Goal: Check status: Check status

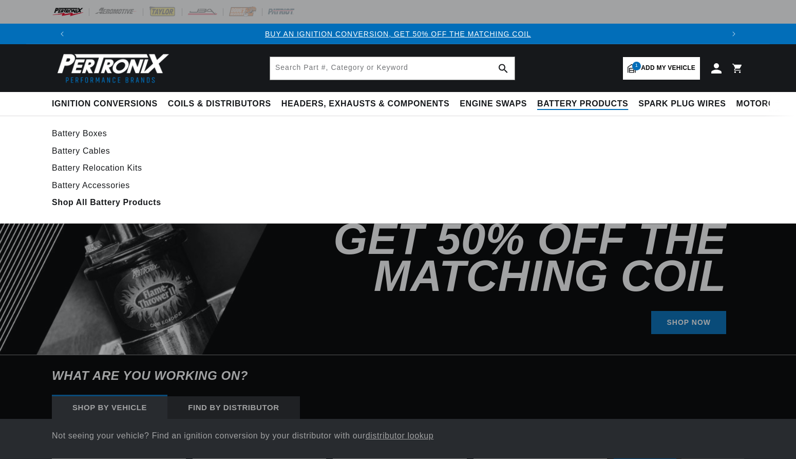
select select "1978"
select select "Honda"
select select "Civic"
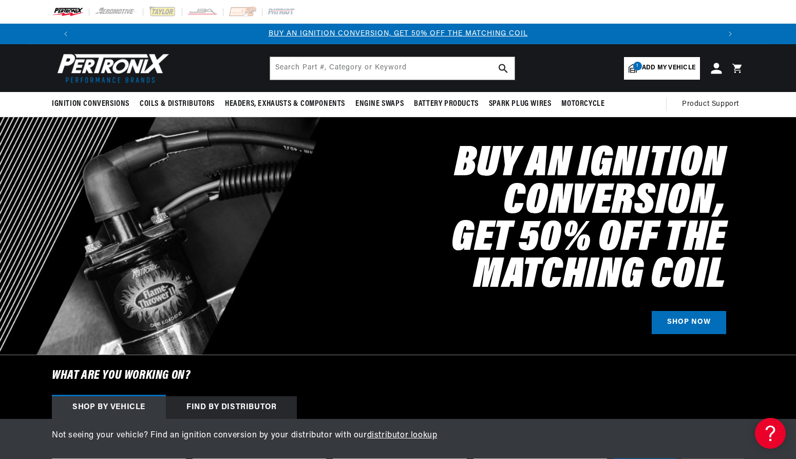
click at [714, 69] on icon at bounding box center [716, 68] width 11 height 11
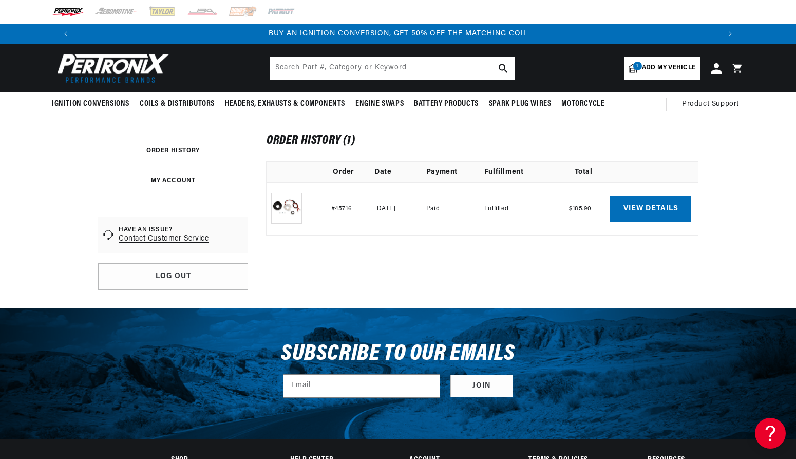
drag, startPoint x: 592, startPoint y: 210, endPoint x: 572, endPoint y: 209, distance: 20.0
click at [572, 209] on td "$185.90" at bounding box center [583, 208] width 53 height 53
click at [621, 206] on link "View details" at bounding box center [650, 209] width 81 height 26
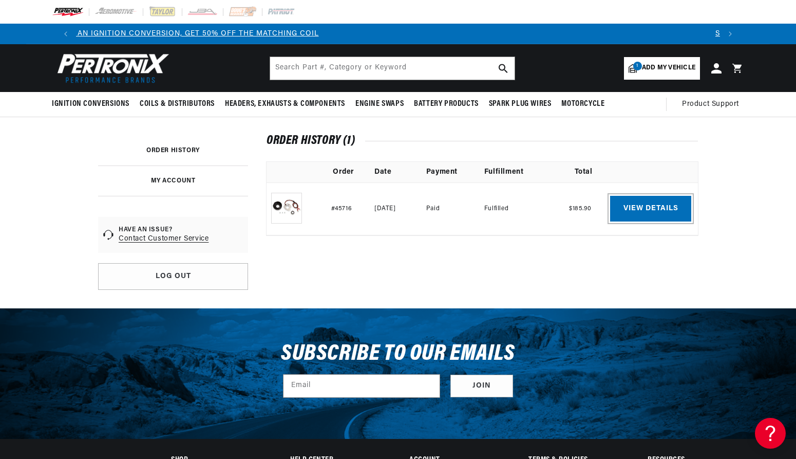
scroll to position [0, 423]
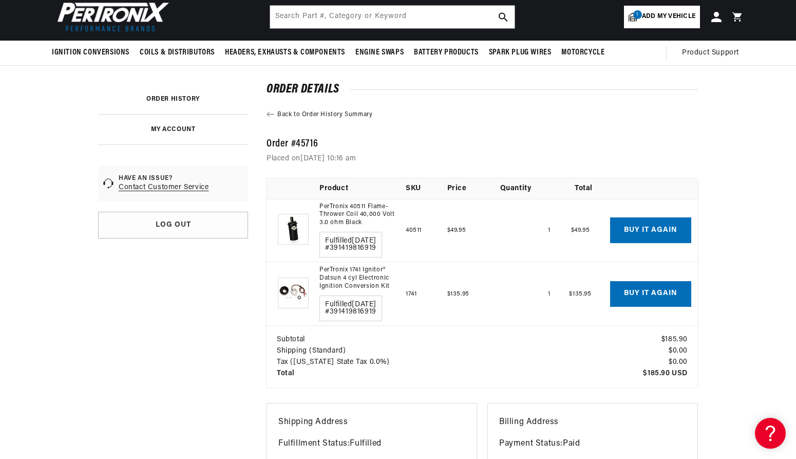
scroll to position [0, 1278]
